Goal: Task Accomplishment & Management: Manage account settings

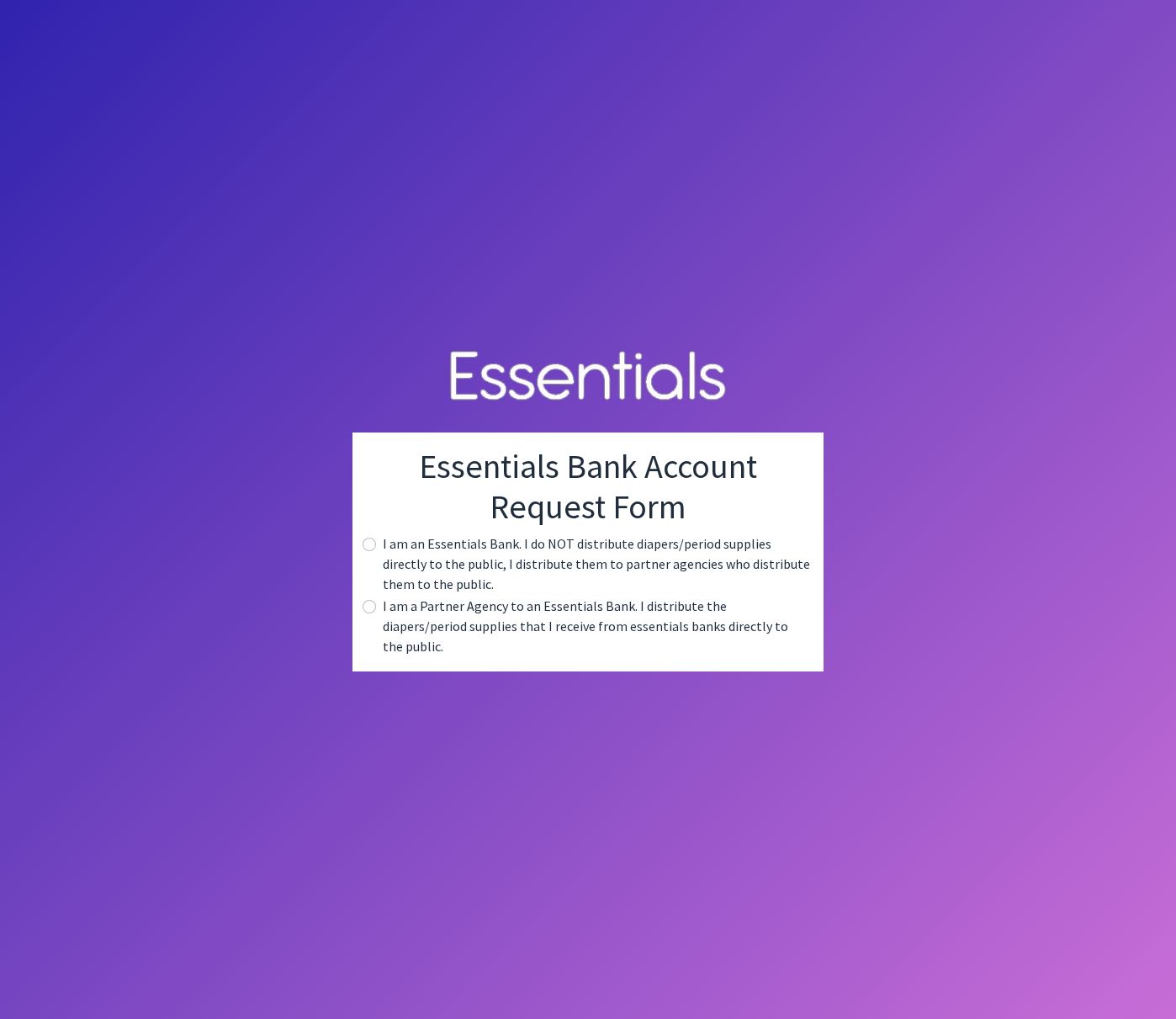
click at [376, 620] on div "I am a Partner Agency to an Essentials Bank. I distribute the diapers/period su…" at bounding box center [588, 626] width 444 height 61
click at [371, 613] on input "radio" at bounding box center [370, 607] width 14 height 14
radio input "true"
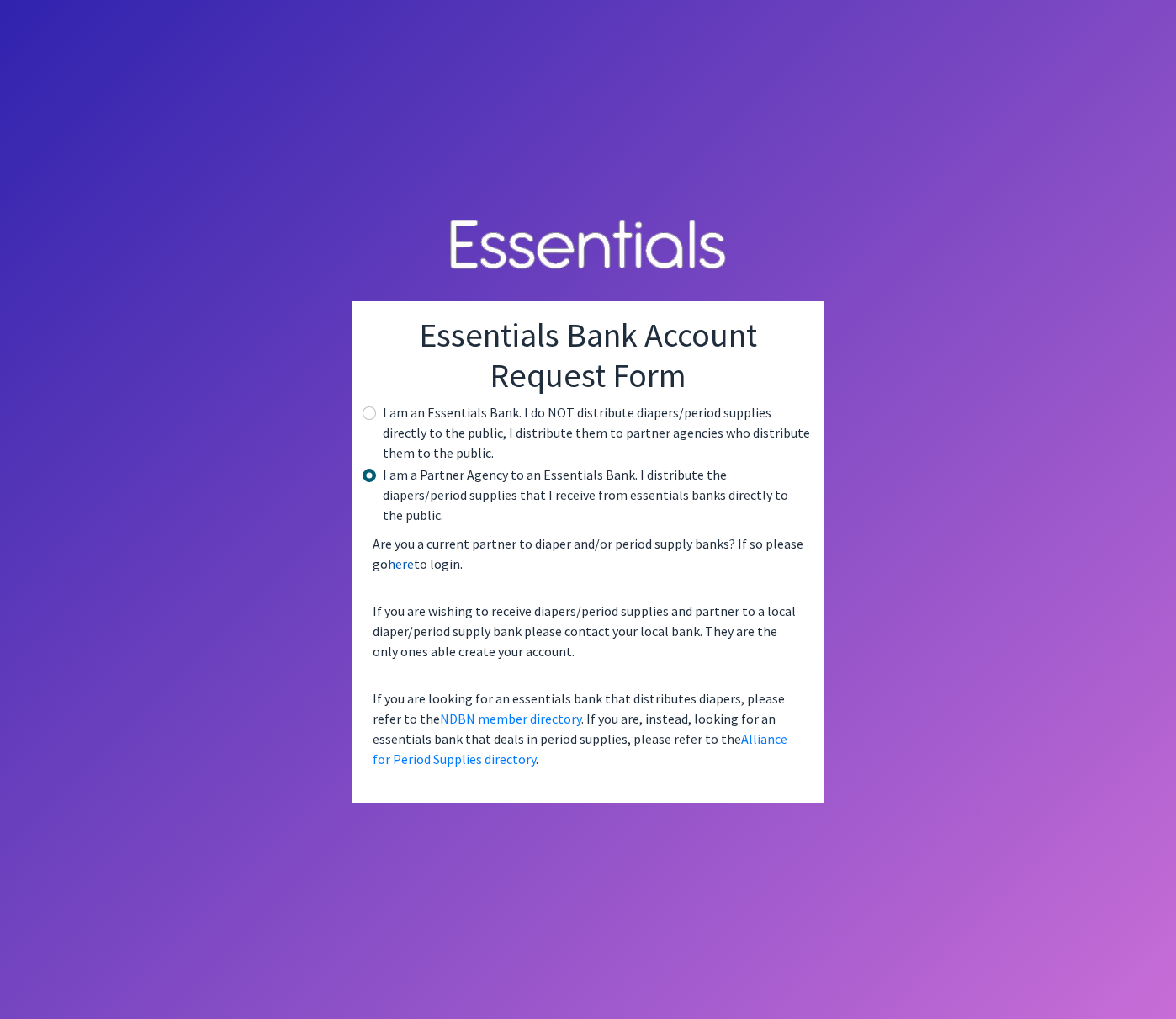
click at [412, 555] on link "here" at bounding box center [400, 563] width 26 height 17
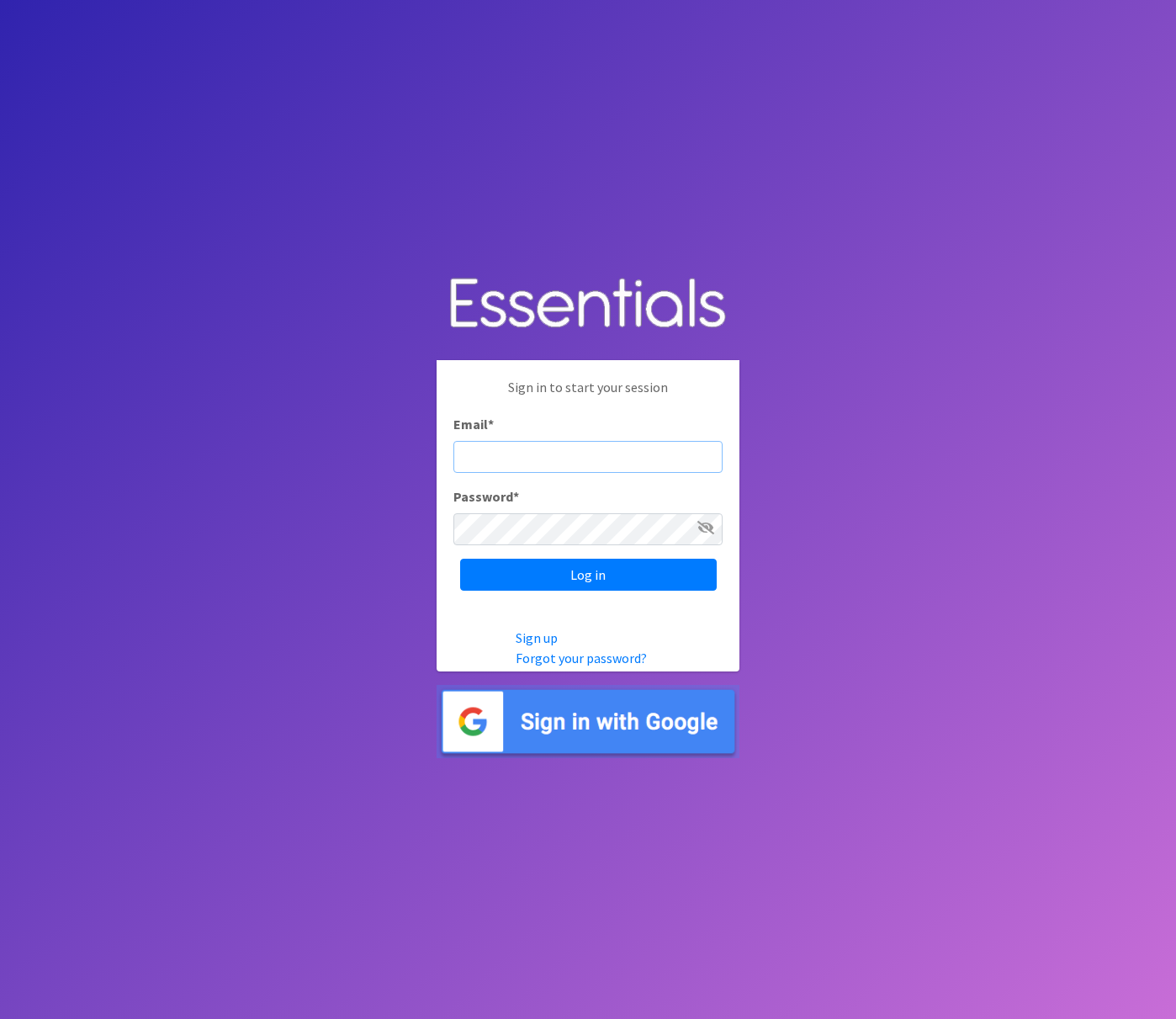
type input "djPzXyxV7fc2D_yJHfYm"
click at [522, 564] on input "Log in" at bounding box center [588, 574] width 257 height 32
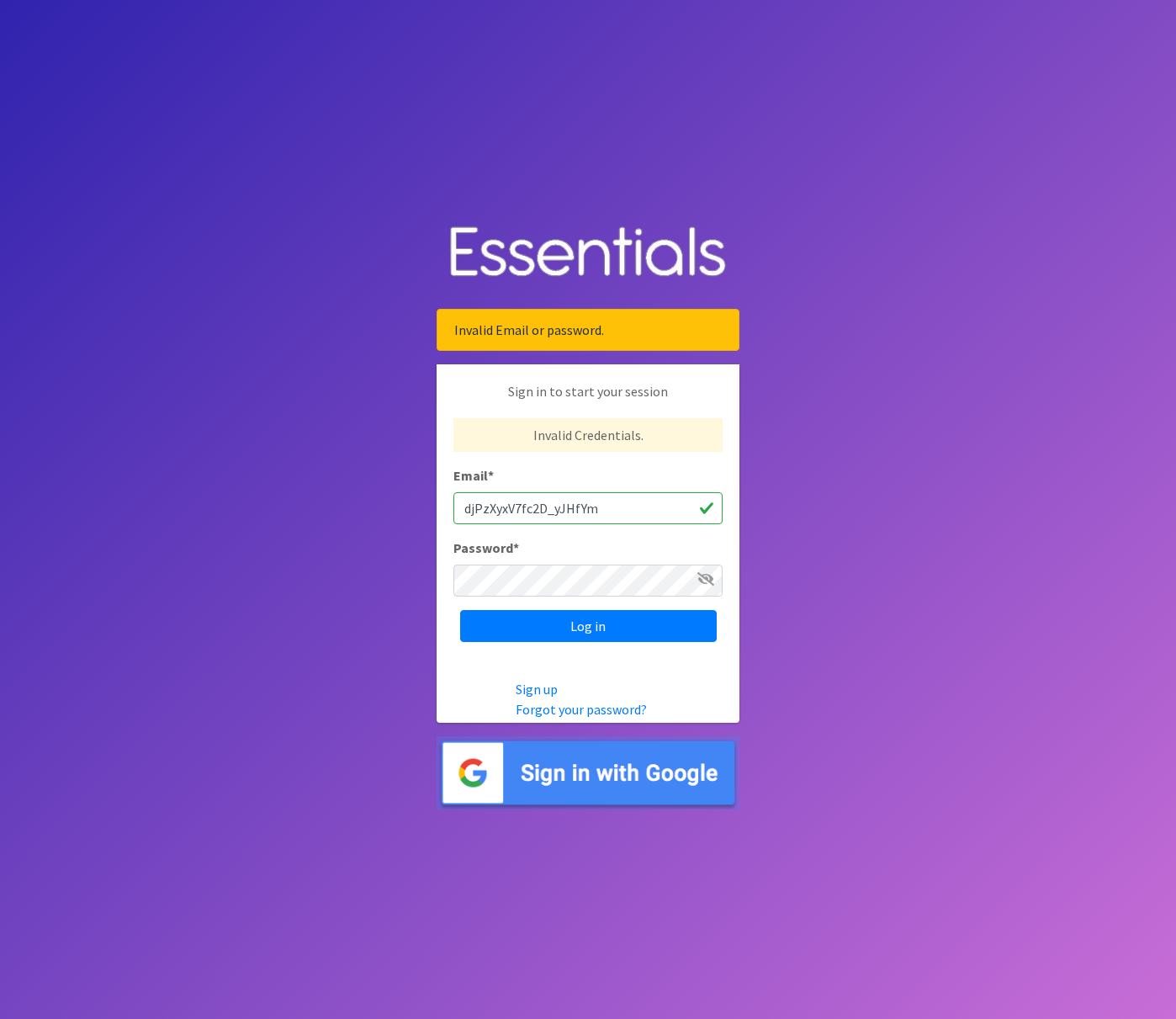
drag, startPoint x: 639, startPoint y: 505, endPoint x: 425, endPoint y: 509, distance: 214.0
click at [425, 509] on body "Invalid Email or password. Sign in to start your session Invalid Credentials. E…" at bounding box center [588, 510] width 1176 height 1019
type input "[EMAIL_ADDRESS][DOMAIN_NAME]"
click at [552, 628] on input "Log in" at bounding box center [588, 626] width 257 height 32
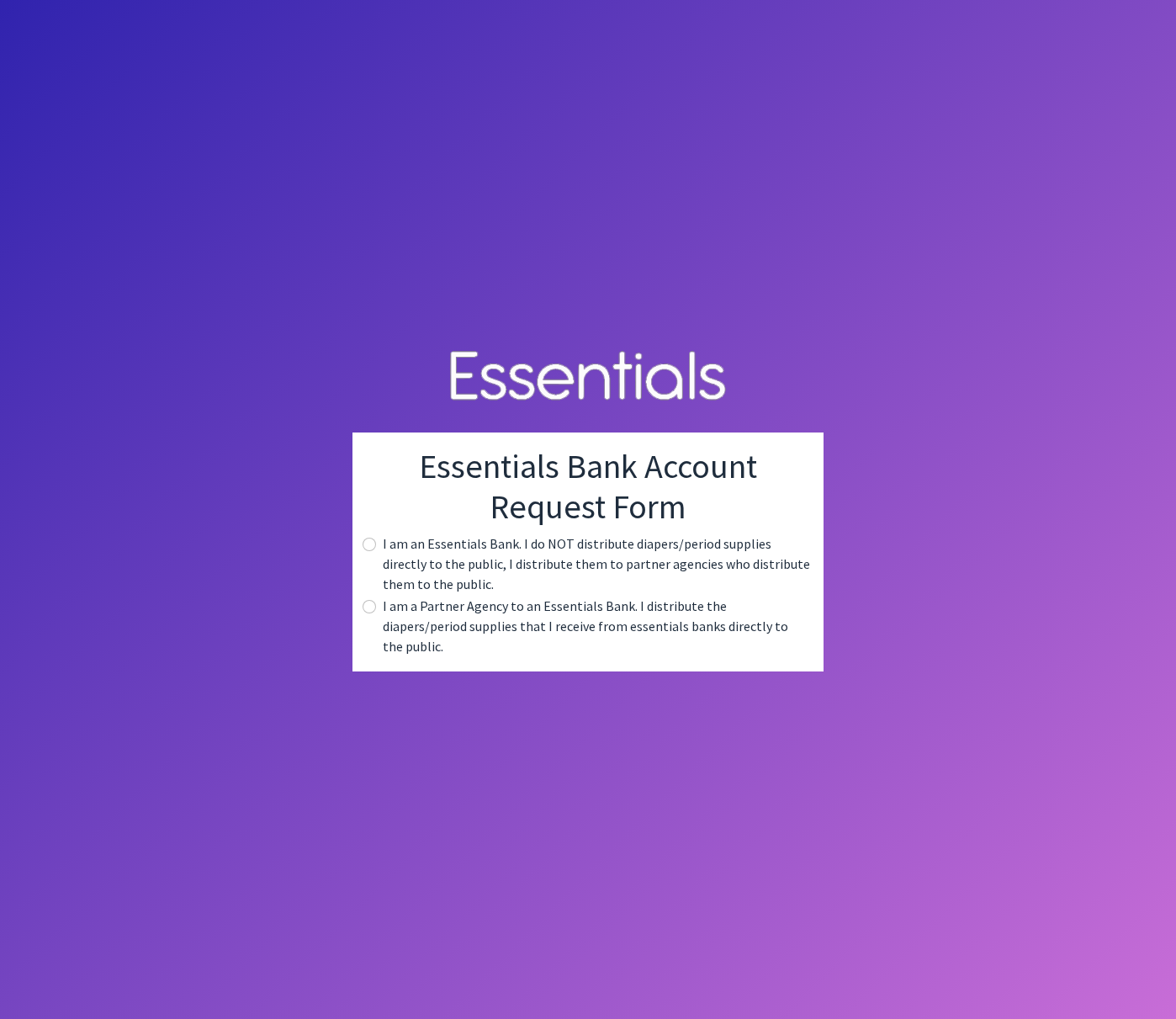
click at [367, 613] on input "radio" at bounding box center [370, 607] width 14 height 14
radio input "true"
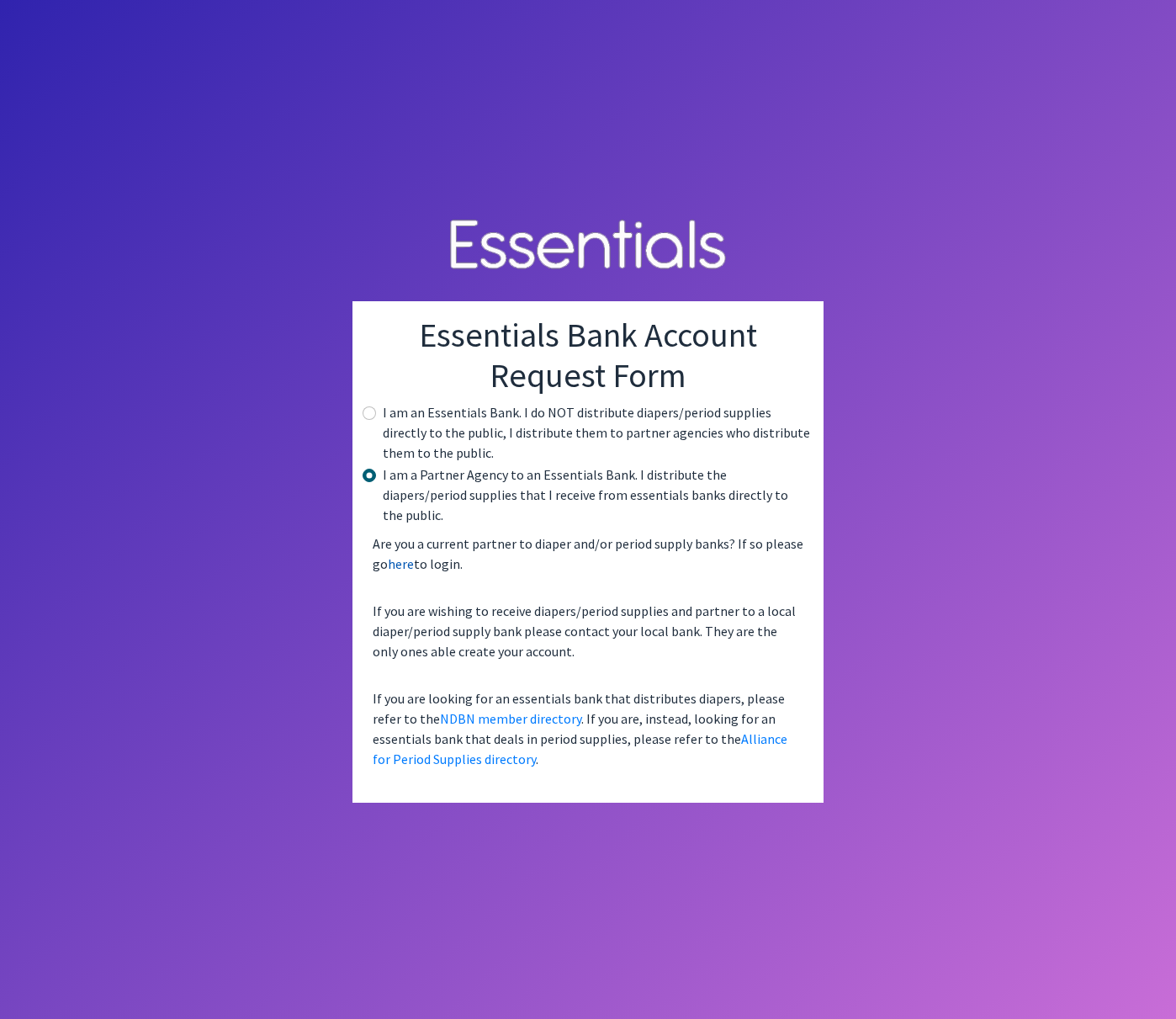
click at [397, 556] on link "here" at bounding box center [400, 563] width 26 height 17
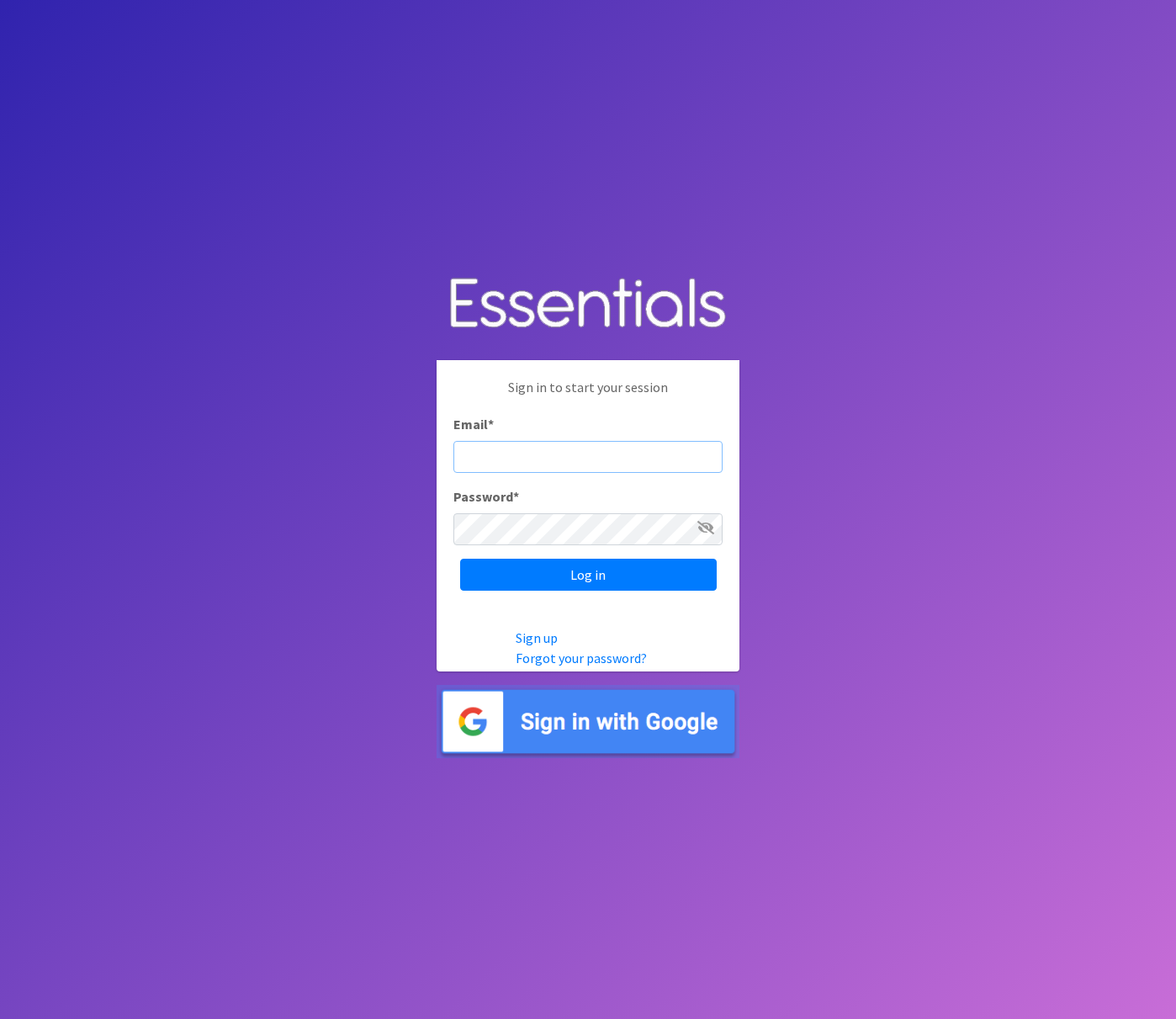
type input "[EMAIL_ADDRESS][DOMAIN_NAME]"
click at [553, 566] on input "Log in" at bounding box center [588, 574] width 257 height 32
